Goal: Information Seeking & Learning: Learn about a topic

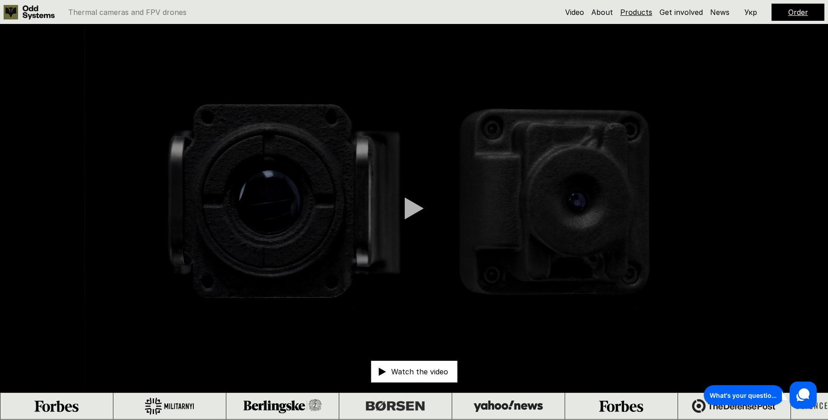
click at [641, 10] on link "Products" at bounding box center [636, 12] width 32 height 9
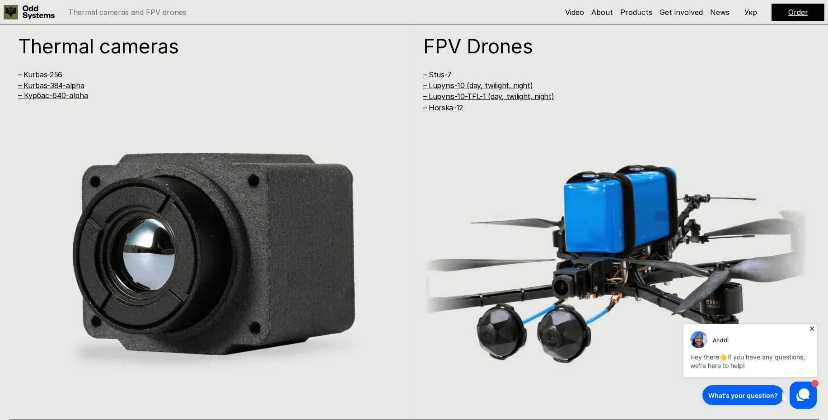
scroll to position [797, 0]
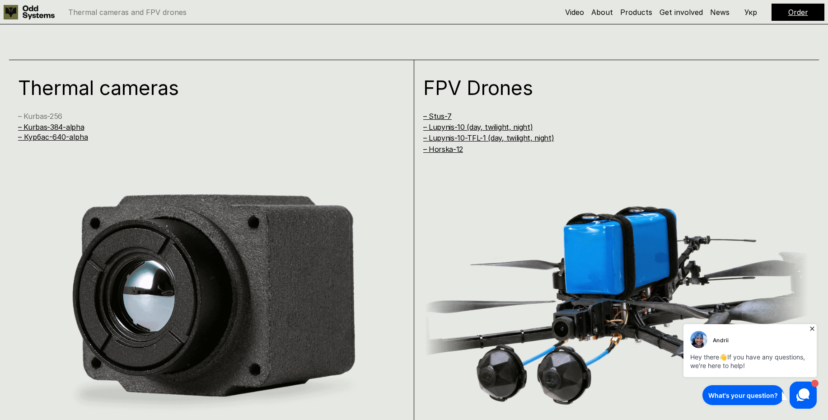
click at [52, 120] on link "– Kurbas-256" at bounding box center [40, 116] width 44 height 9
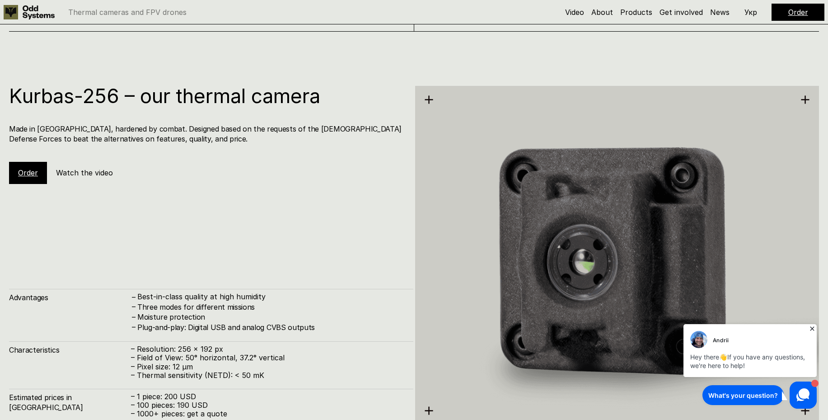
scroll to position [1259, 0]
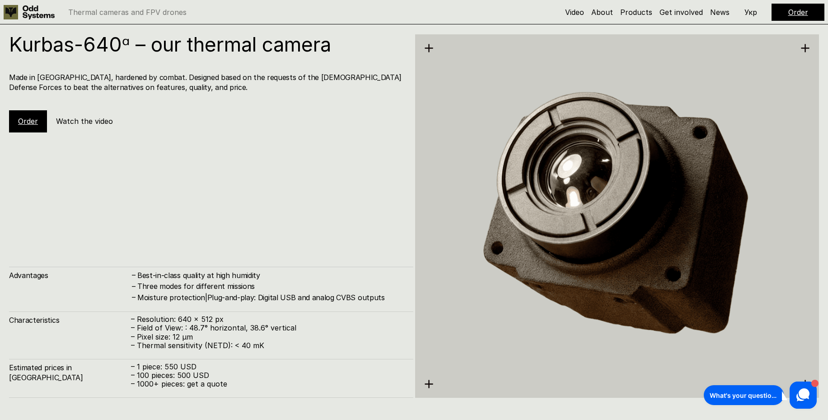
scroll to position [2090, 0]
